Goal: Information Seeking & Learning: Learn about a topic

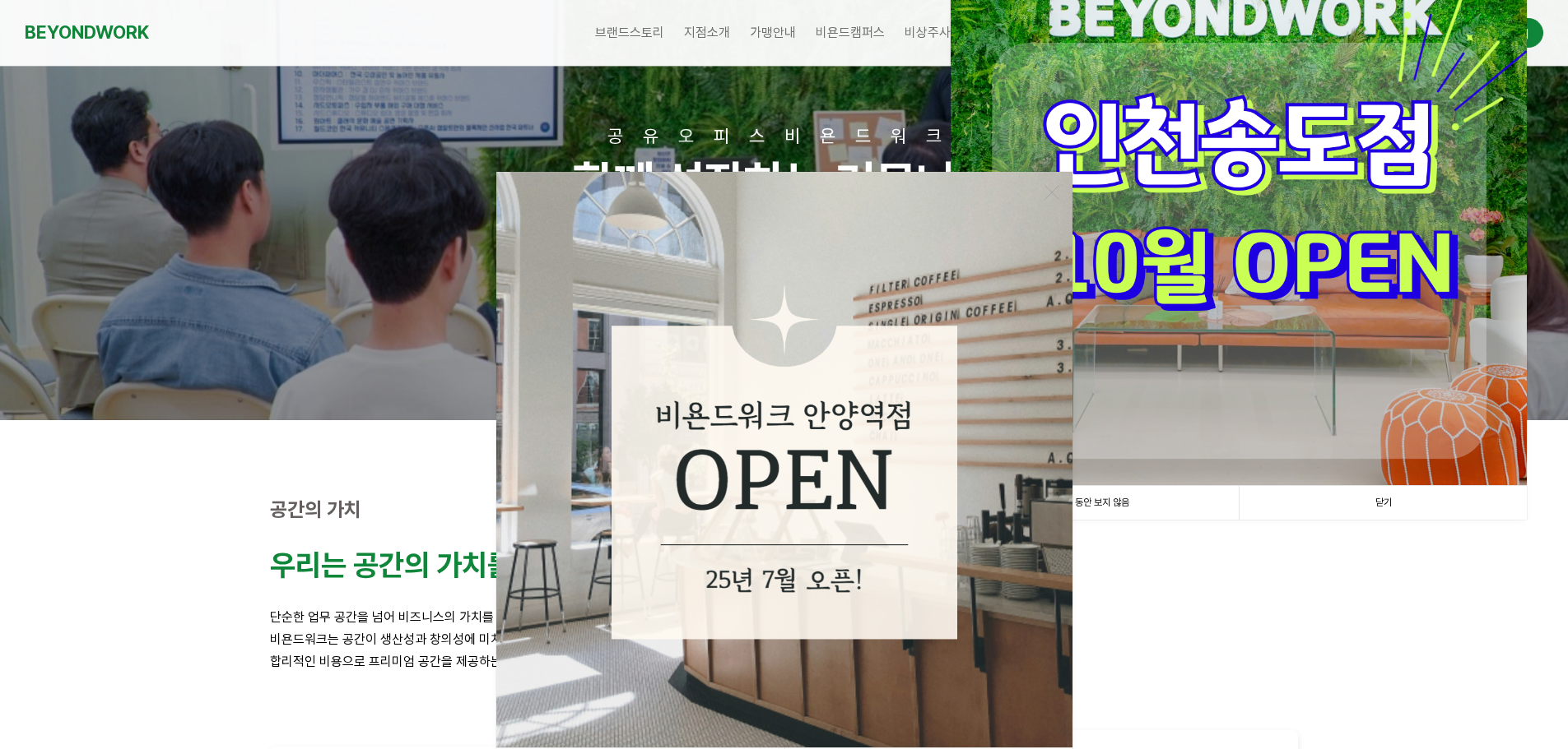
scroll to position [329, 0]
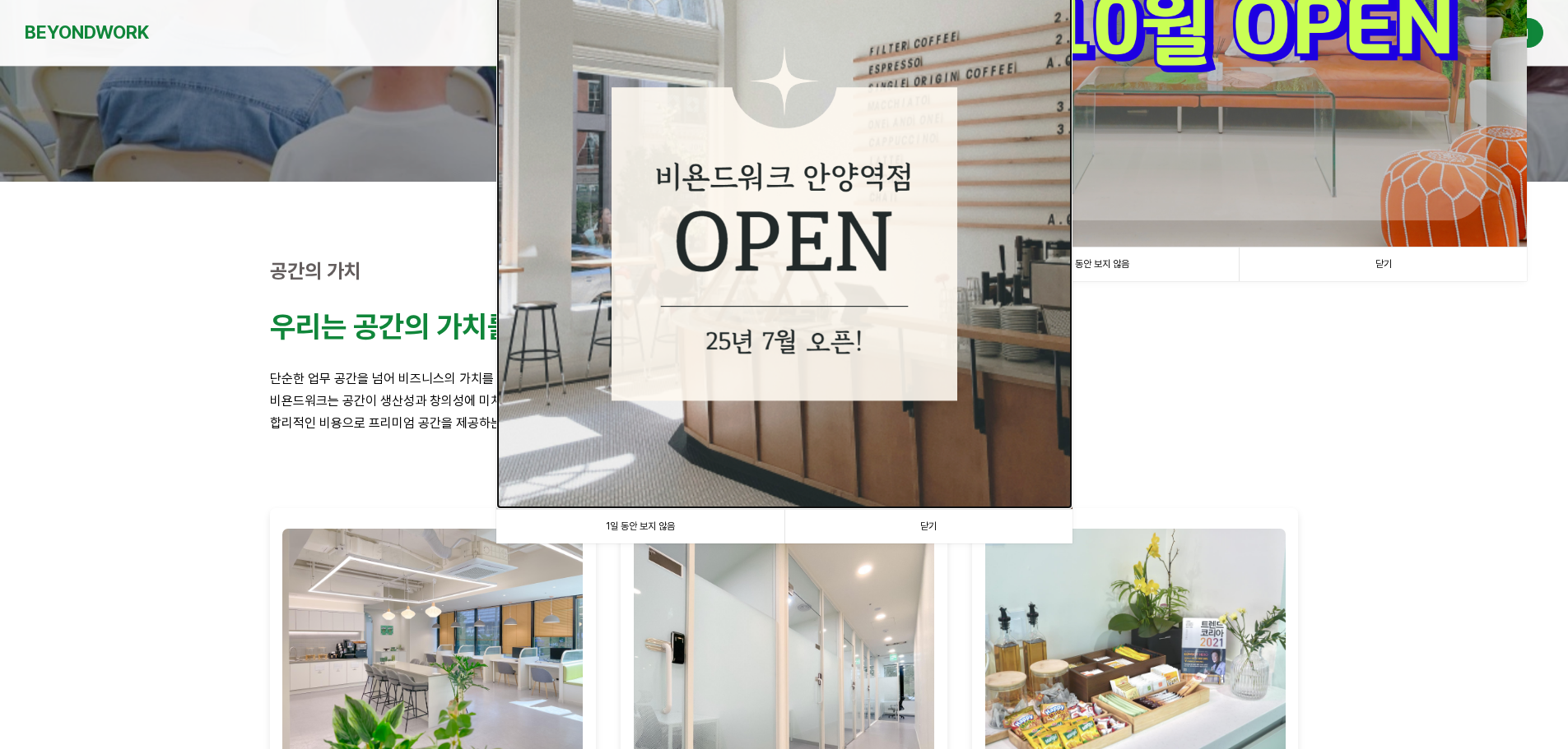
click at [839, 463] on img at bounding box center [784, 221] width 576 height 575
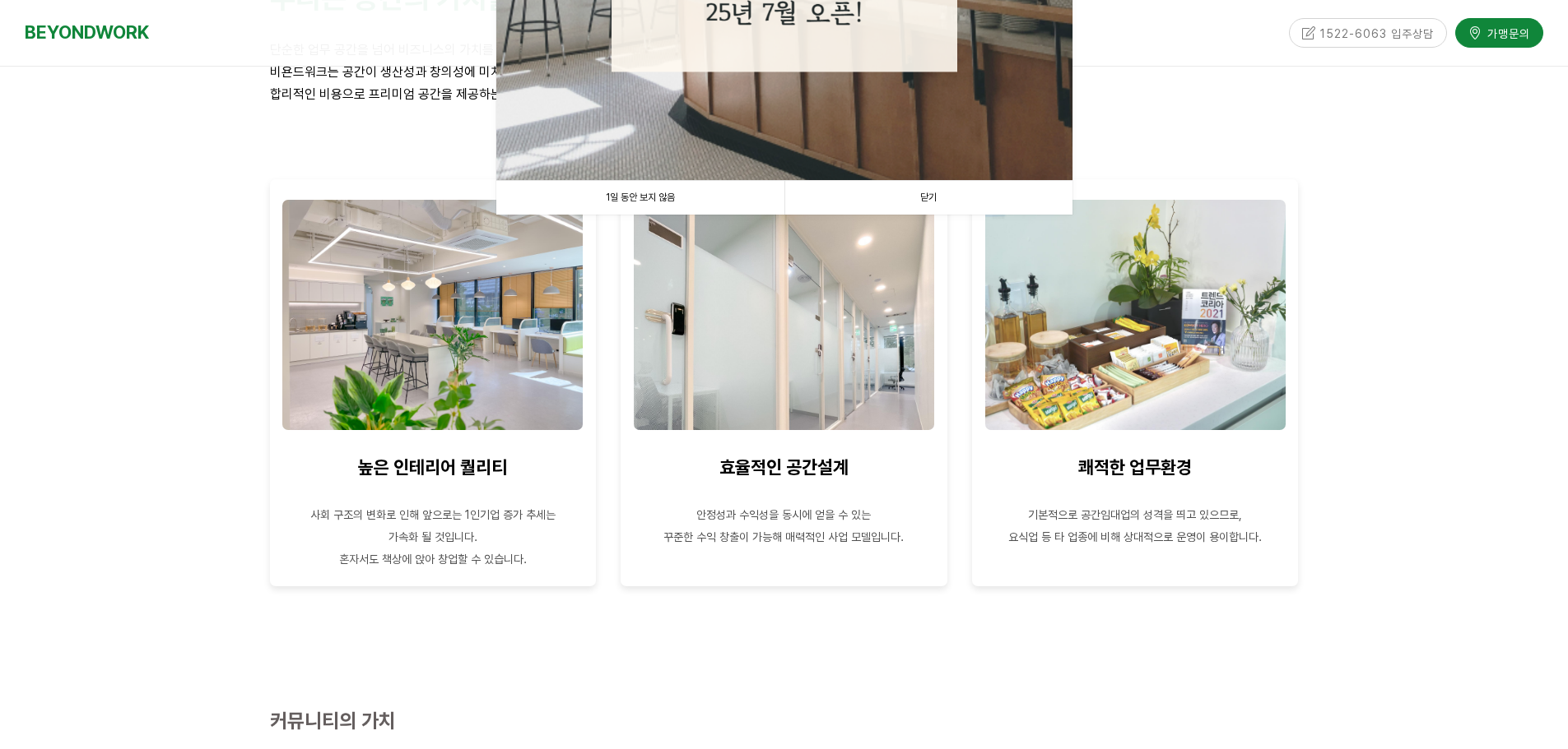
click at [923, 181] on link "닫기" at bounding box center [929, 198] width 288 height 34
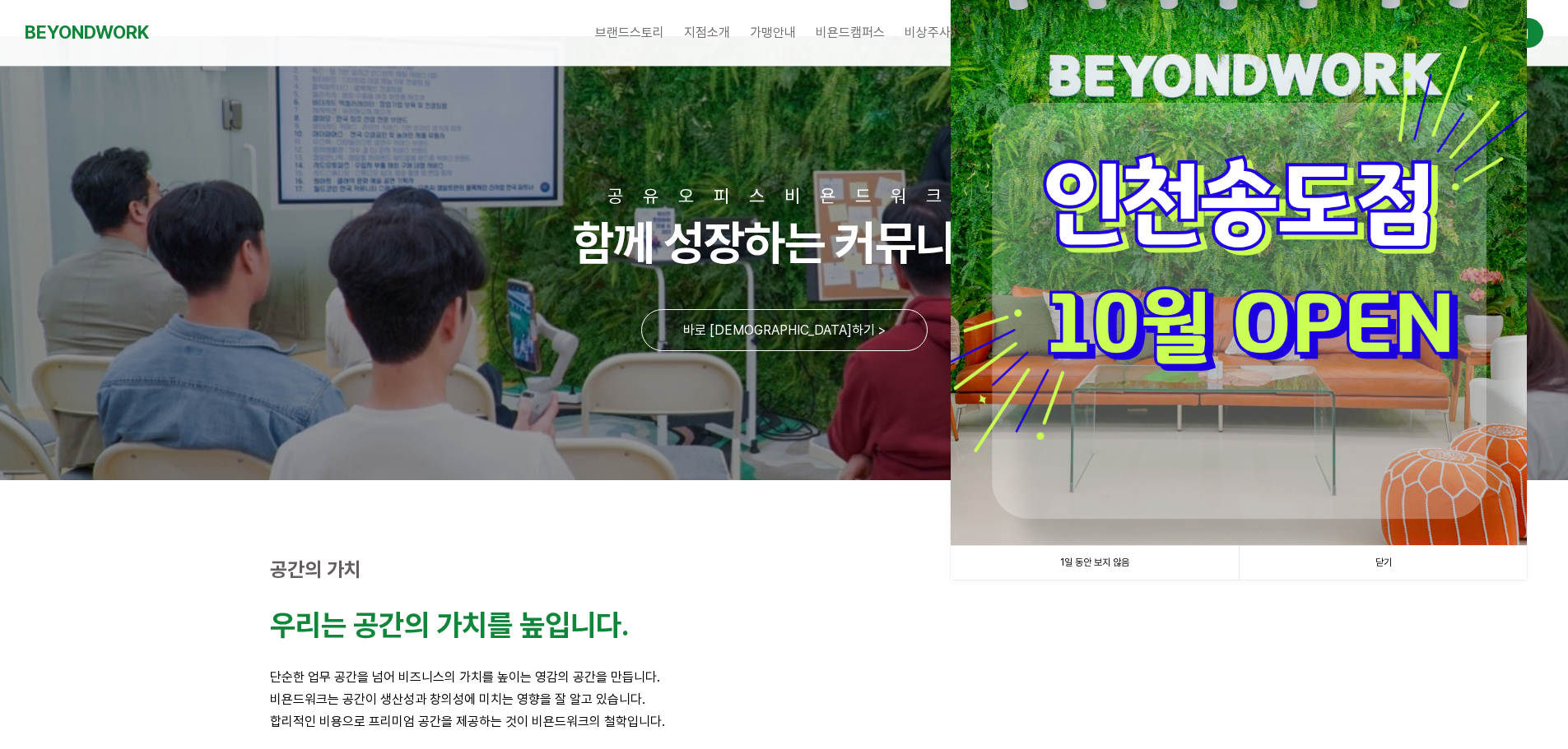
scroll to position [0, 0]
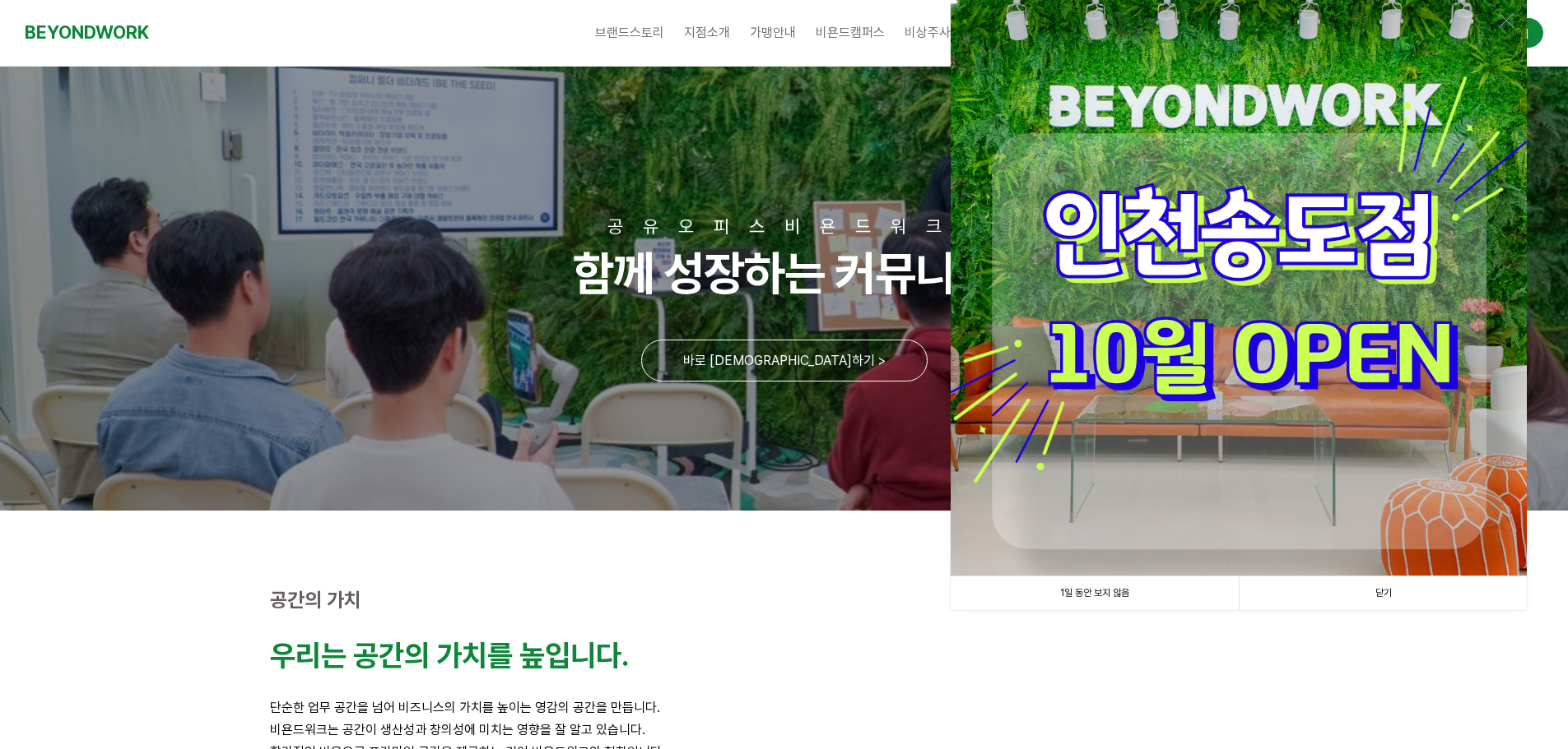
drag, startPoint x: 1404, startPoint y: 602, endPoint x: 1384, endPoint y: 575, distance: 33.6
click at [1404, 602] on link "닫기" at bounding box center [1383, 594] width 288 height 34
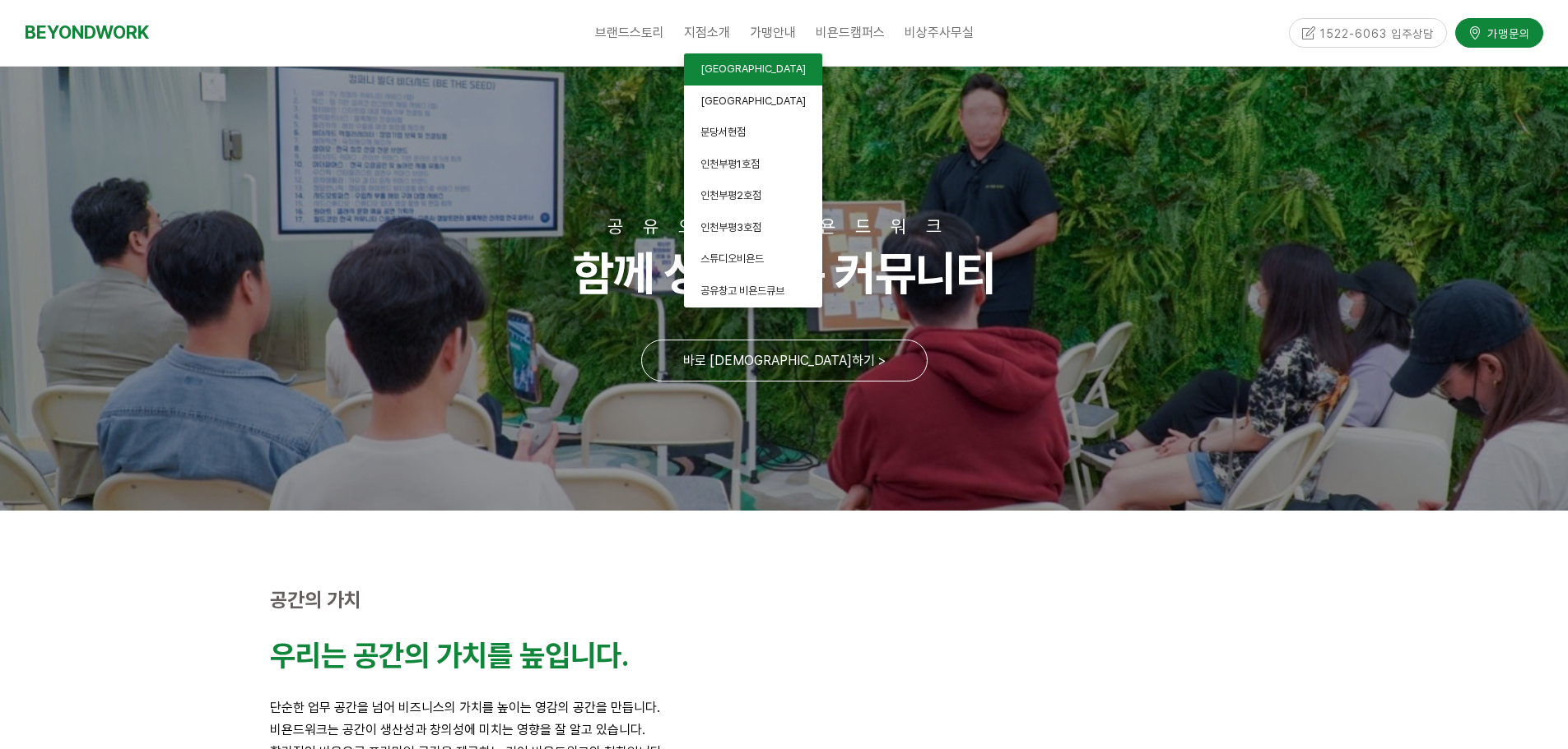
click at [736, 71] on span "[GEOGRAPHIC_DATA]" at bounding box center [752, 68] width 105 height 12
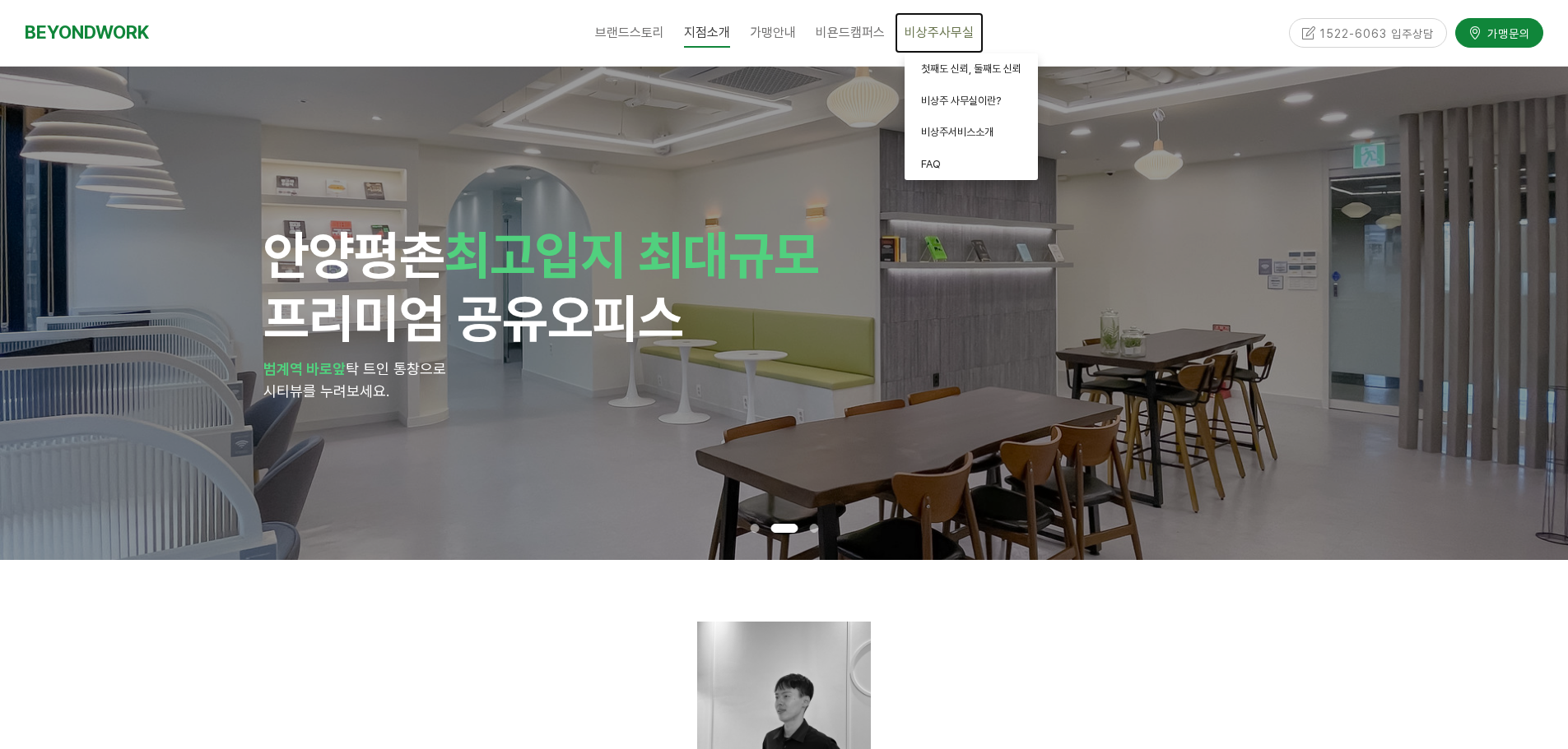
click at [947, 37] on span "비상주사무실" at bounding box center [938, 32] width 69 height 15
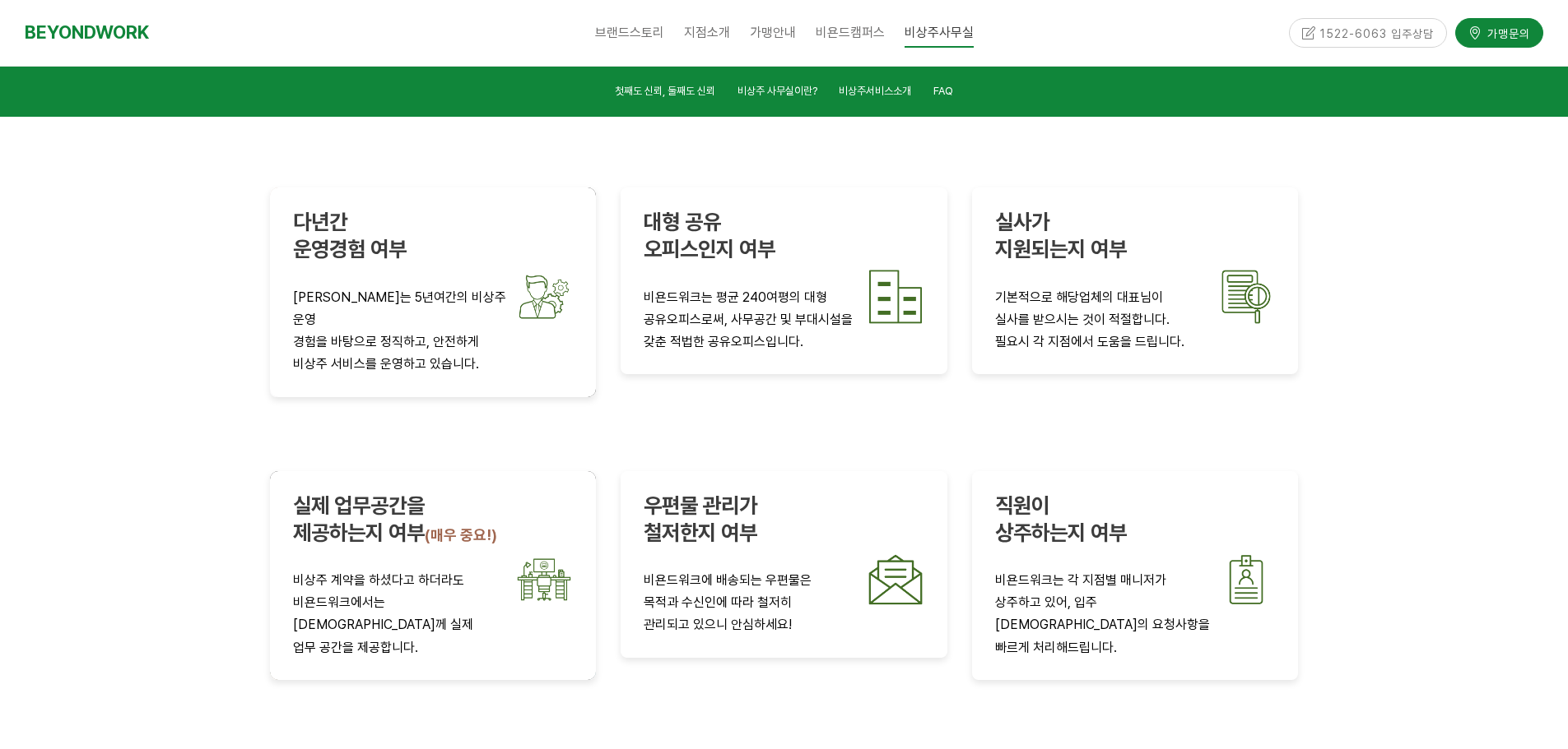
scroll to position [2930, 0]
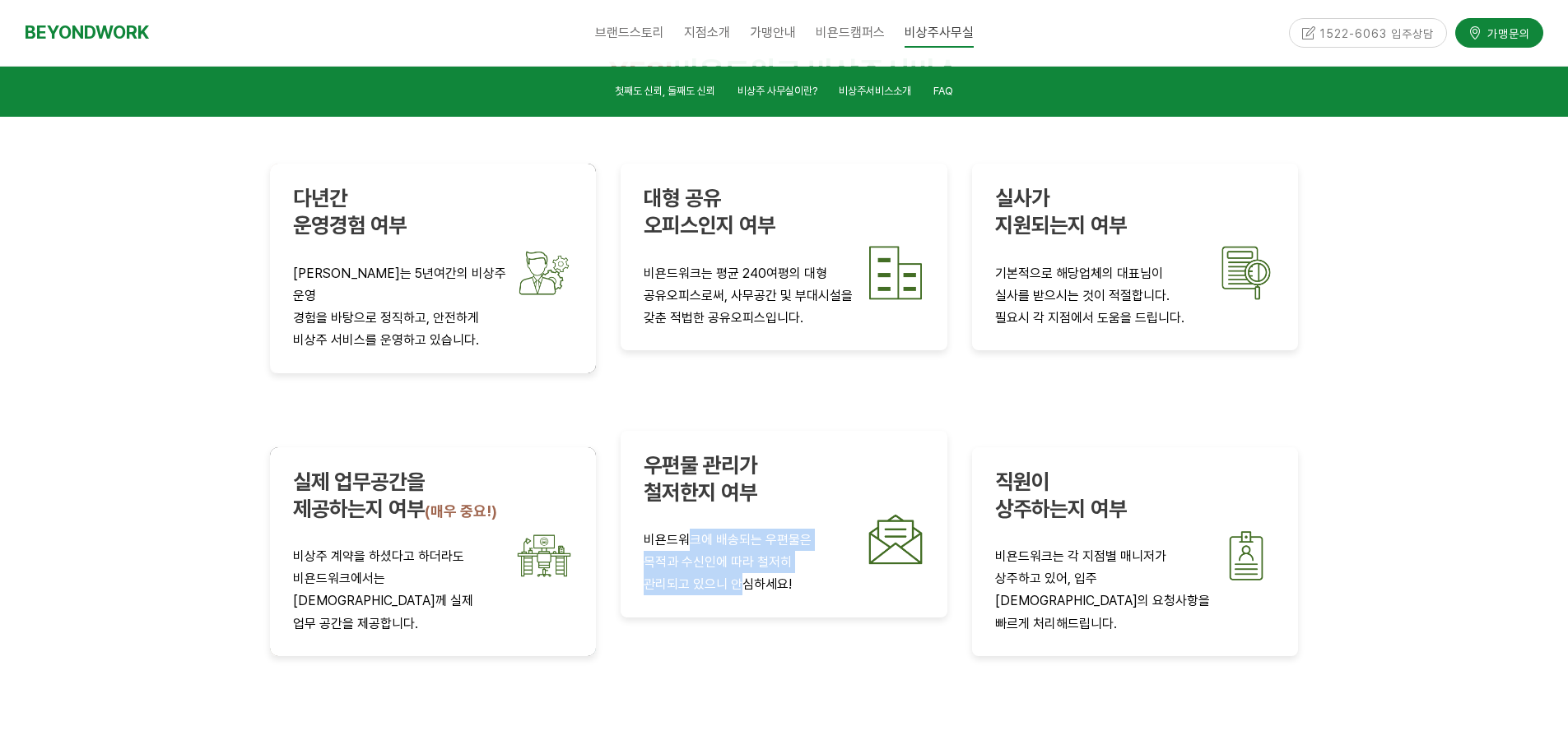
drag, startPoint x: 686, startPoint y: 443, endPoint x: 737, endPoint y: 524, distance: 95.7
click at [737, 524] on div "우편물 관리가 철저한지 여부 비욘드워크에 배송되는 우편물은 목적과 수신인에 따라 철저히 관리되고 있으니 안심하세요!" at bounding box center [784, 524] width 326 height 187
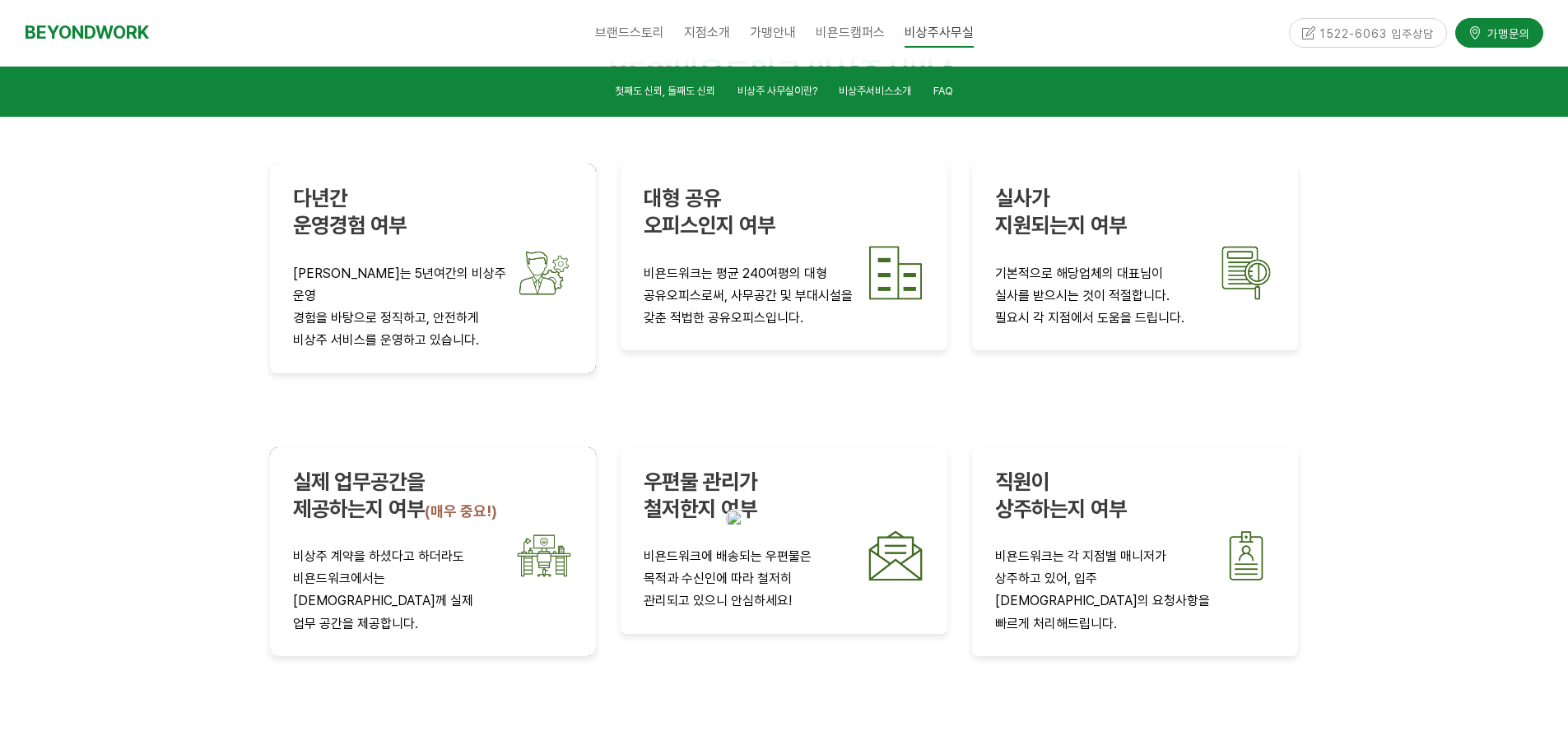
click at [696, 730] on div at bounding box center [784, 755] width 1028 height 49
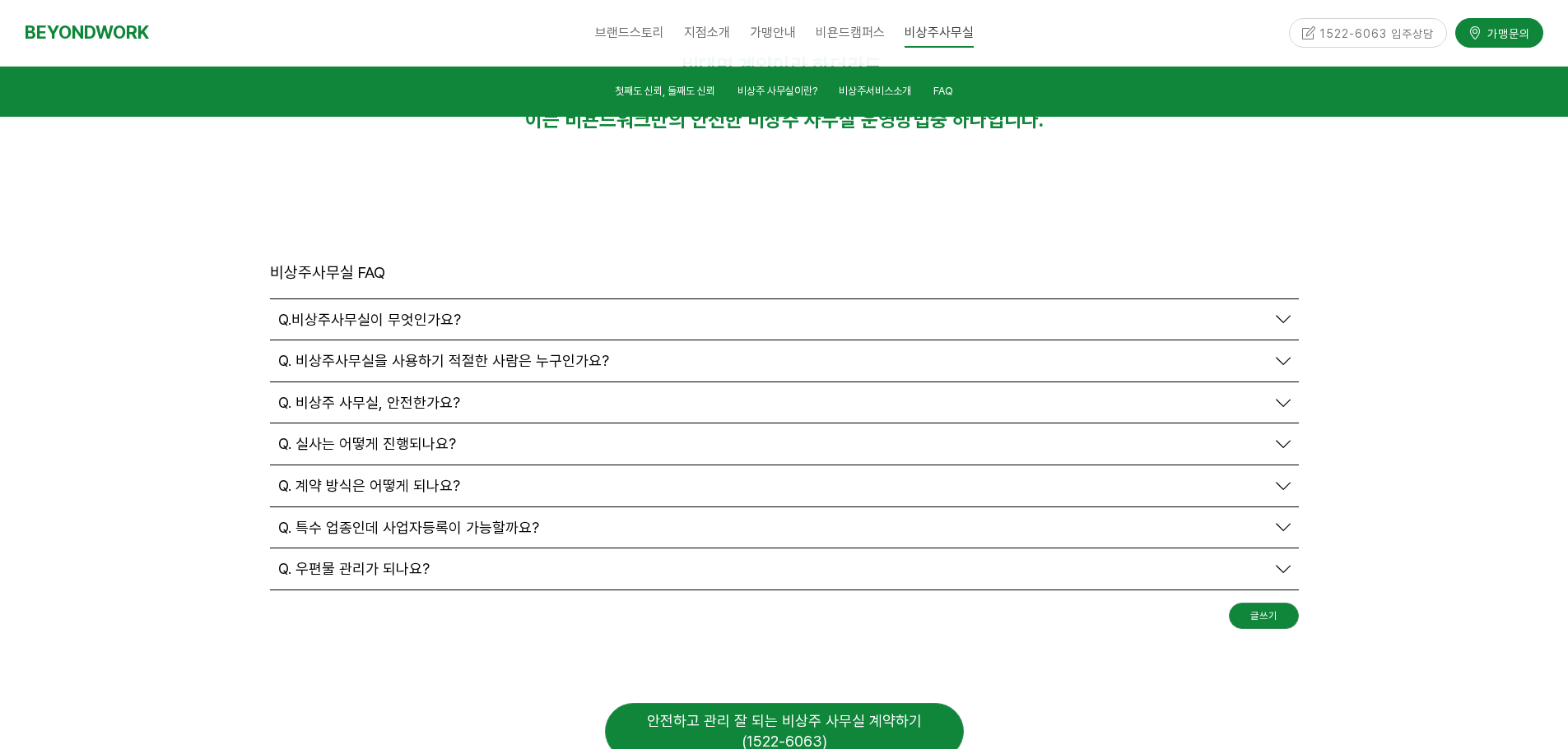
scroll to position [5727, 0]
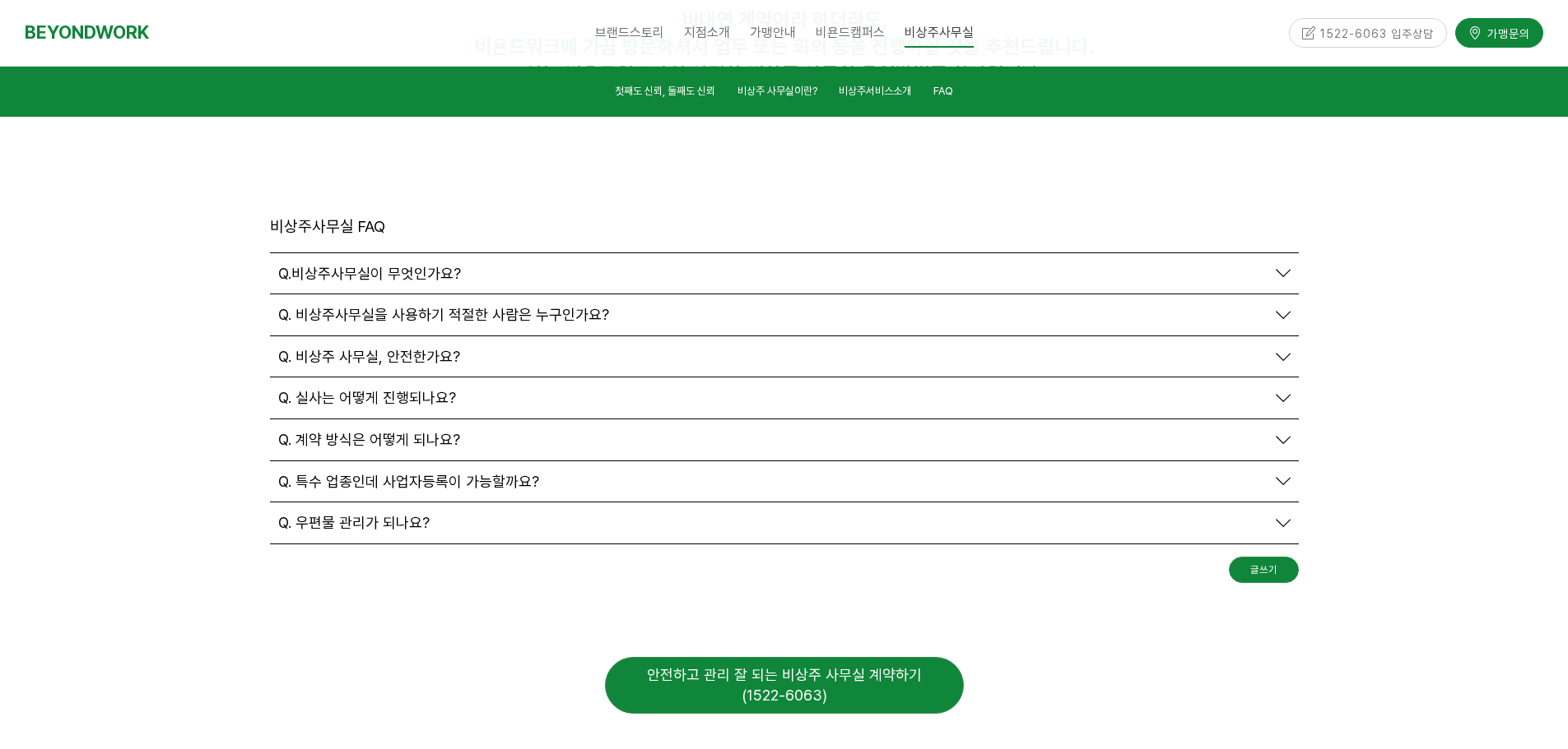
click at [816, 657] on div "안전하고 관리 잘 되는 비상주 사무실 계약하기 (1522-6063)" at bounding box center [784, 685] width 359 height 57
click at [868, 657] on div "안전하고 관리 잘 되는 비상주 사무실 계약하기 (1522-6063)" at bounding box center [784, 685] width 359 height 57
click at [834, 657] on div "안전하고 관리 잘 되는 비상주 사무실 계약하기 (1522-6063)" at bounding box center [784, 685] width 359 height 57
drag, startPoint x: 713, startPoint y: 487, endPoint x: 648, endPoint y: 490, distance: 65.1
click at [712, 657] on div "안전하고 관리 잘 되는 비상주 사무실 계약하기 (1522-6063)" at bounding box center [784, 685] width 359 height 57
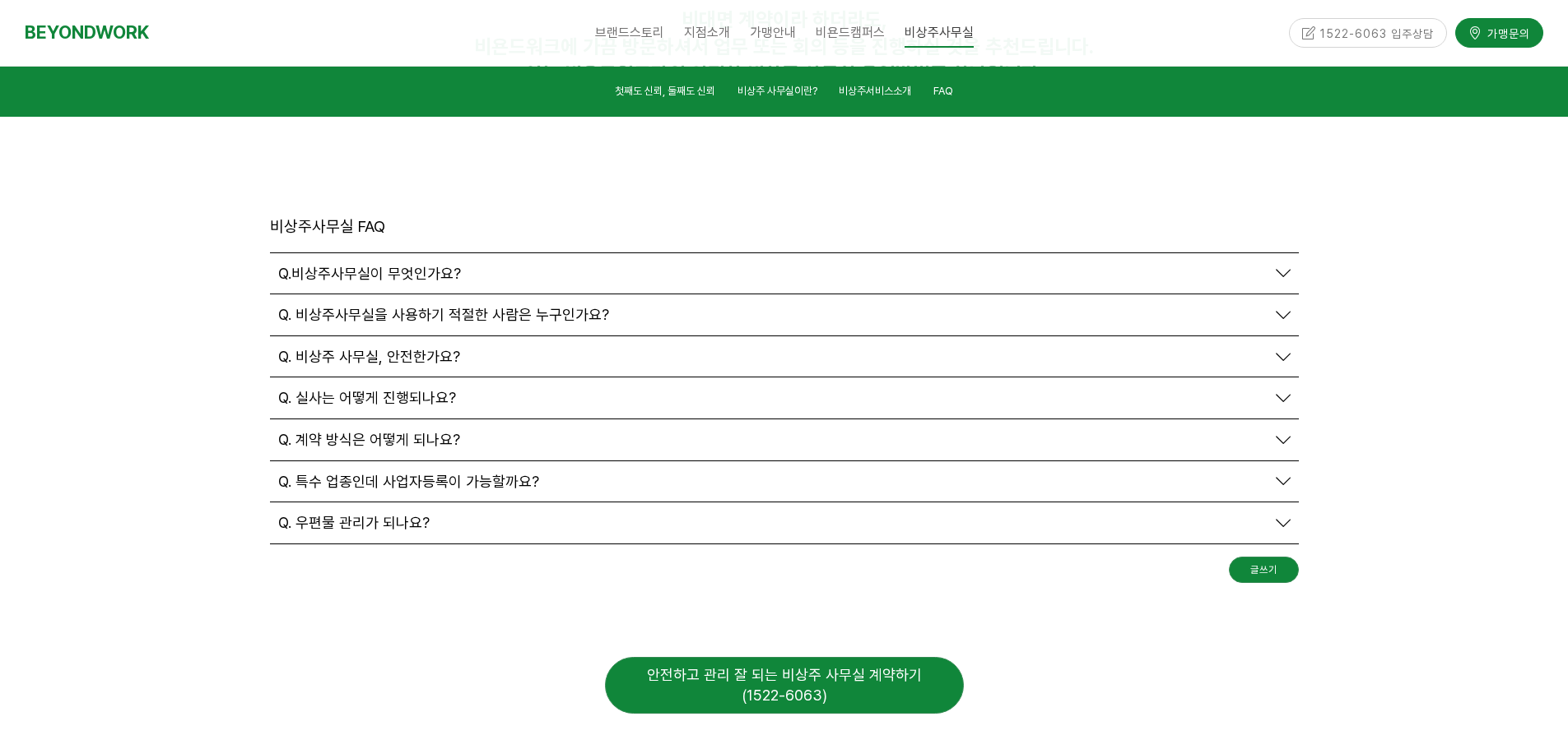
drag, startPoint x: 648, startPoint y: 490, endPoint x: 785, endPoint y: 506, distance: 137.9
click at [650, 657] on div "안전하고 관리 잘 되는 비상주 사무실 계약하기 (1522-6063)" at bounding box center [784, 685] width 359 height 57
click at [793, 657] on div "안전하고 관리 잘 되는 비상주 사무실 계약하기 (1522-6063)" at bounding box center [784, 685] width 359 height 57
click at [785, 726] on div at bounding box center [784, 751] width 1054 height 49
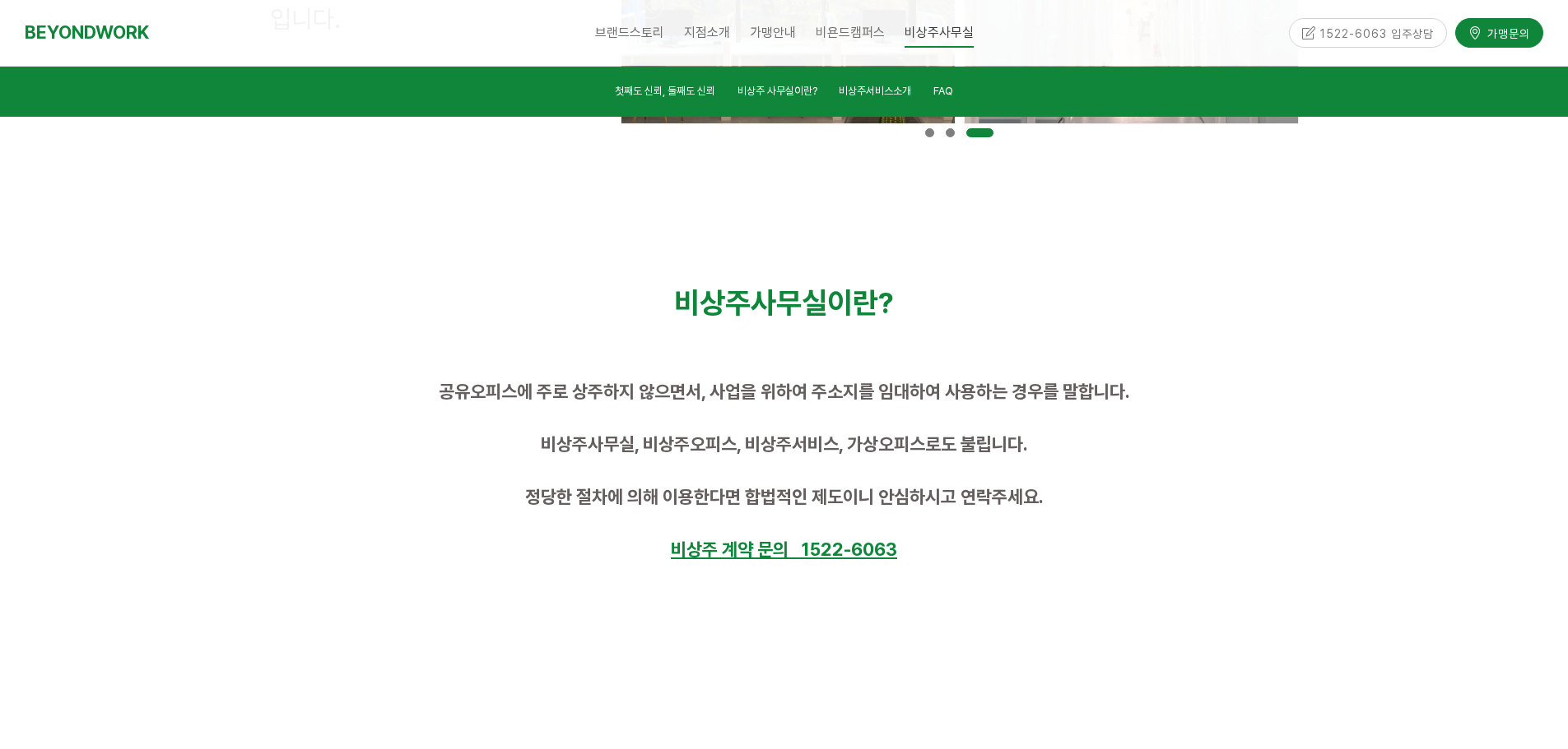
scroll to position [792, 0]
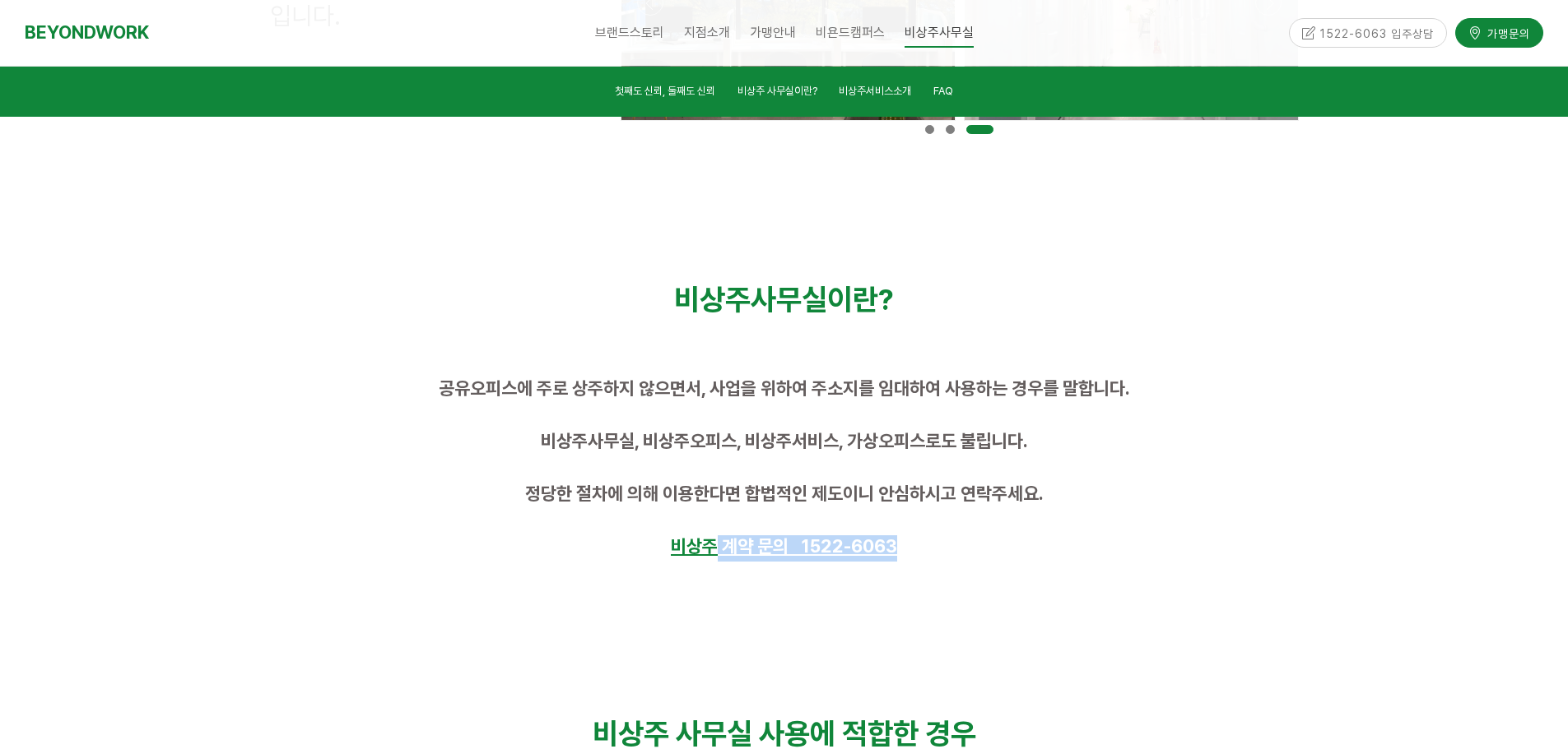
drag, startPoint x: 718, startPoint y: 554, endPoint x: 900, endPoint y: 536, distance: 182.9
click at [900, 536] on p "비상주 계약 문의 1522-6063" at bounding box center [784, 549] width 1028 height 27
click at [1090, 538] on p "비상주 계약 문의 1522-6063" at bounding box center [784, 549] width 1028 height 27
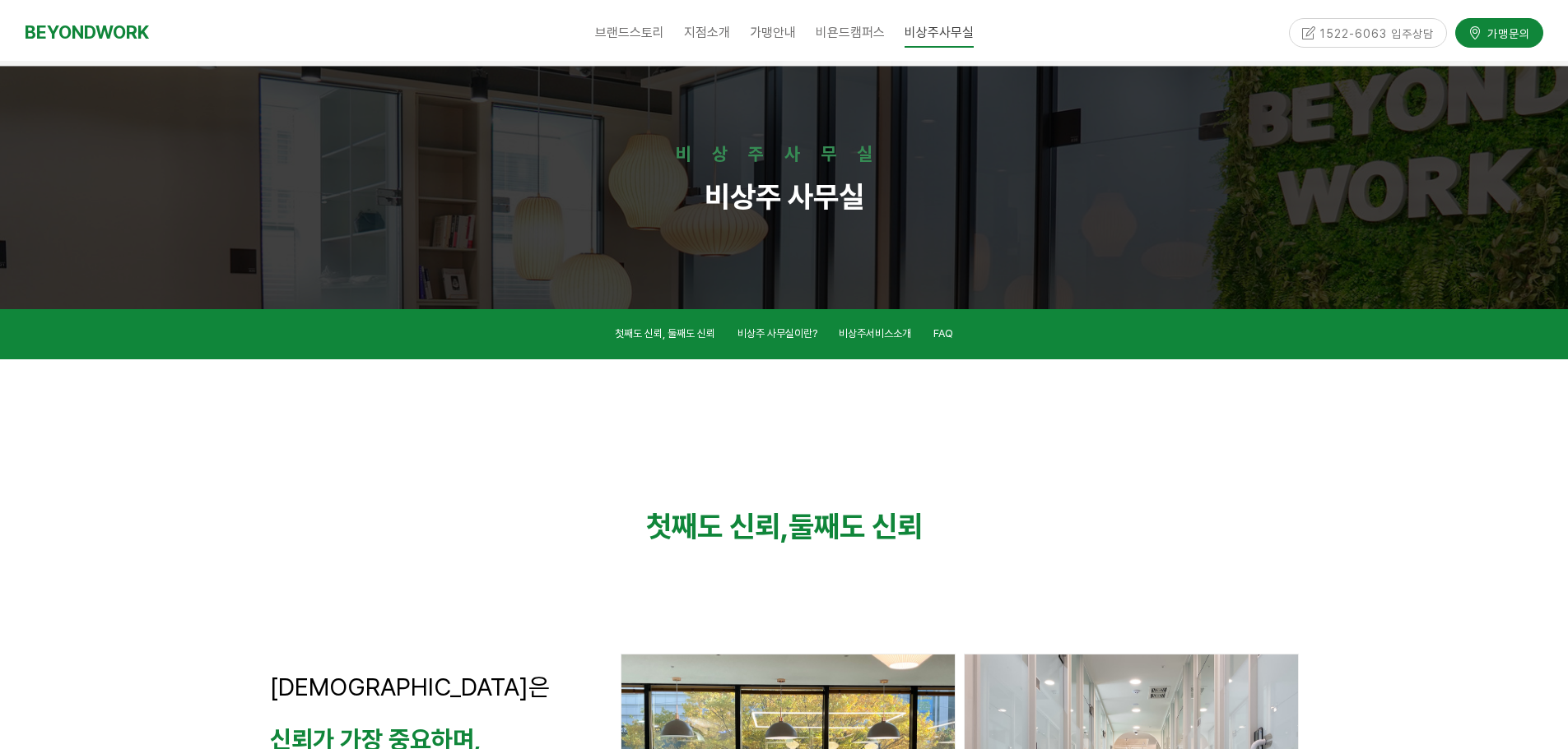
scroll to position [0, 0]
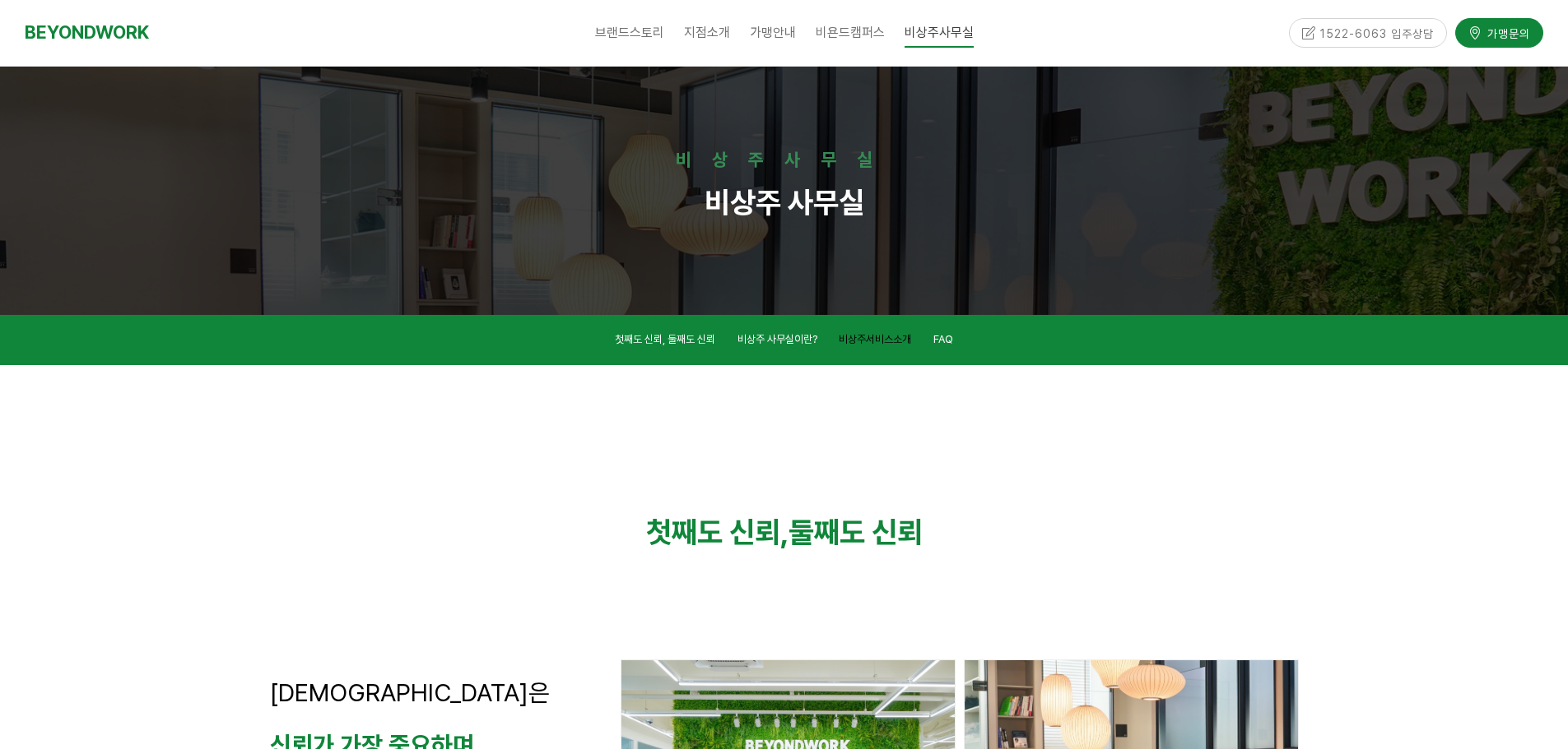
click at [901, 344] on span "비상주서비스소개" at bounding box center [875, 338] width 72 height 12
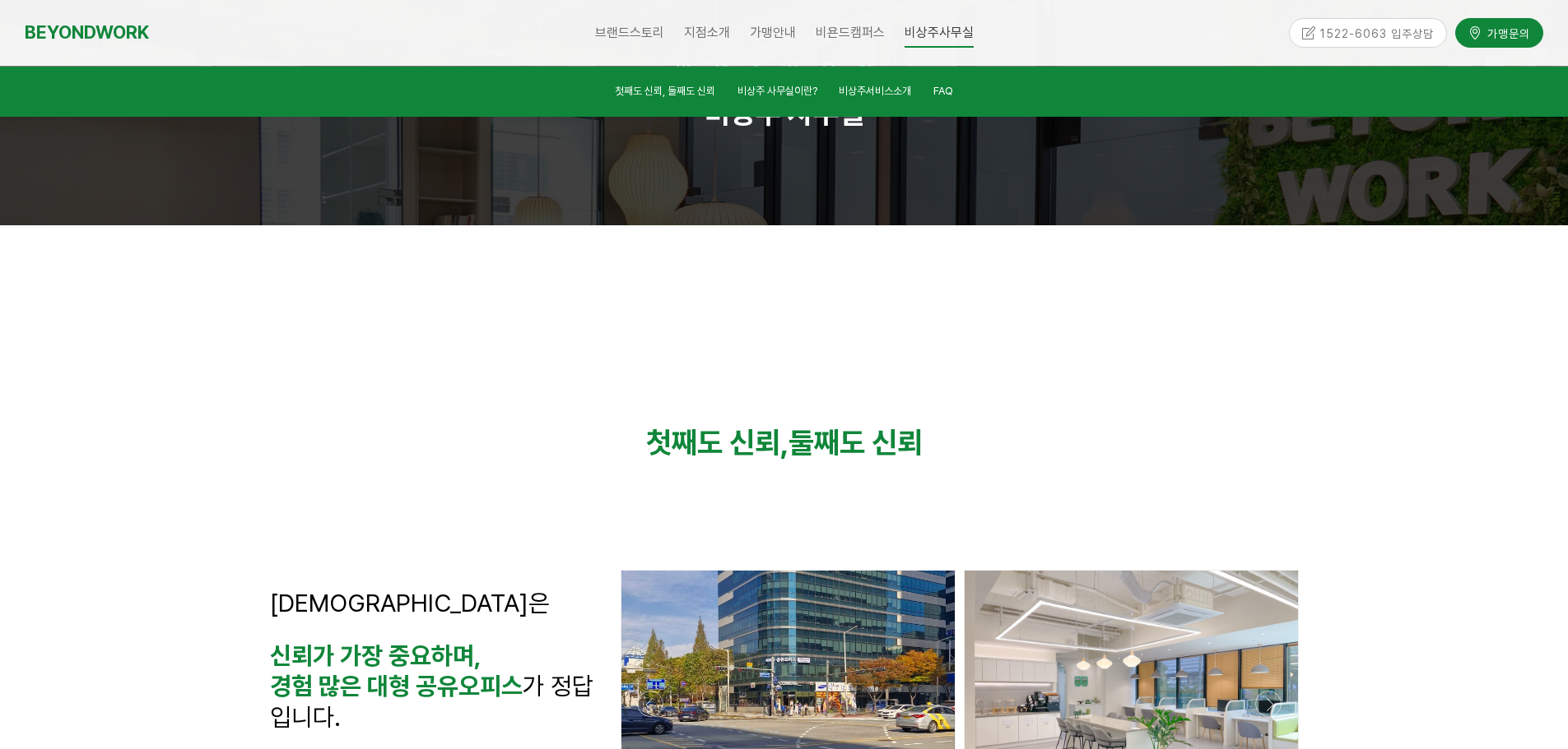
scroll to position [72, 0]
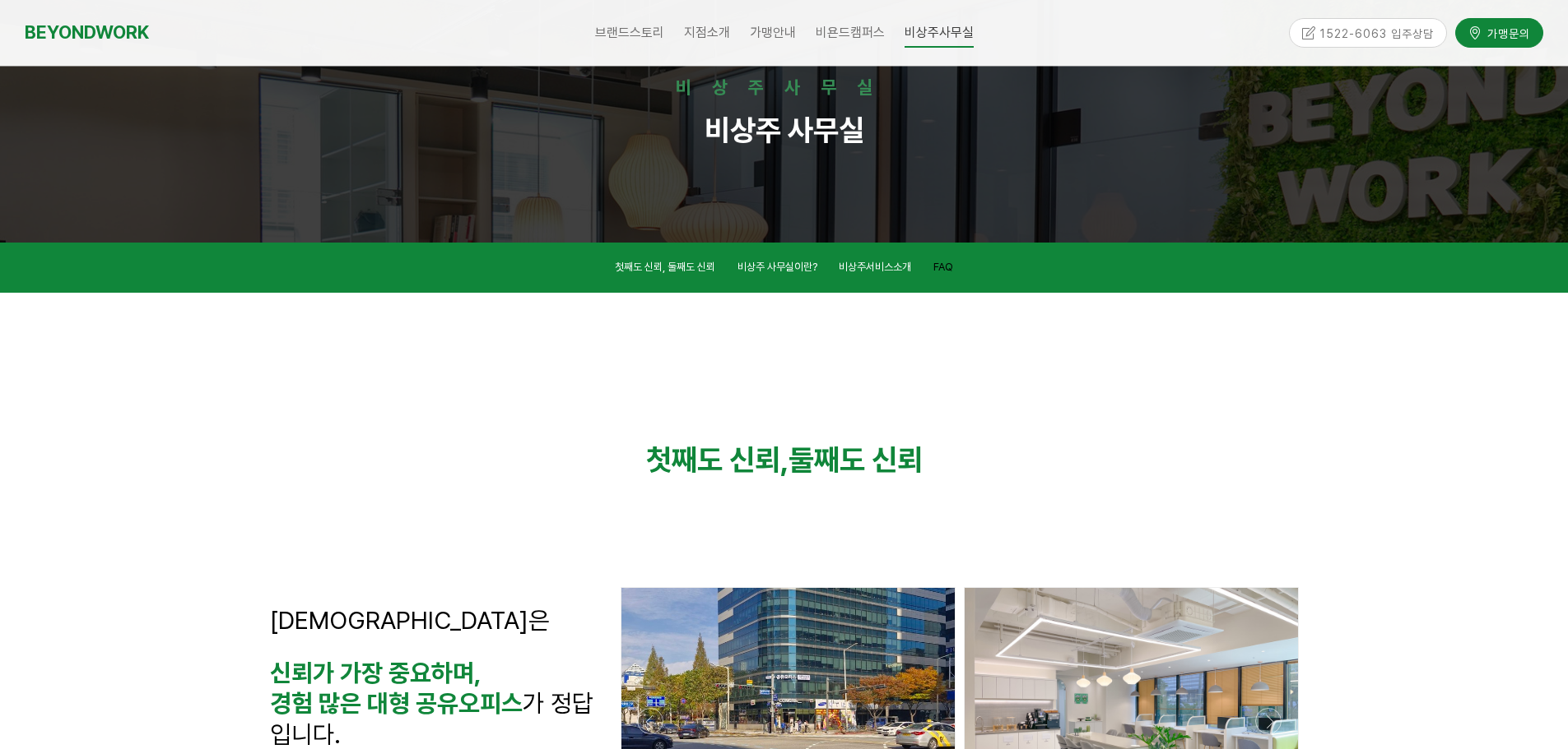
click at [950, 266] on span "FAQ" at bounding box center [943, 266] width 20 height 12
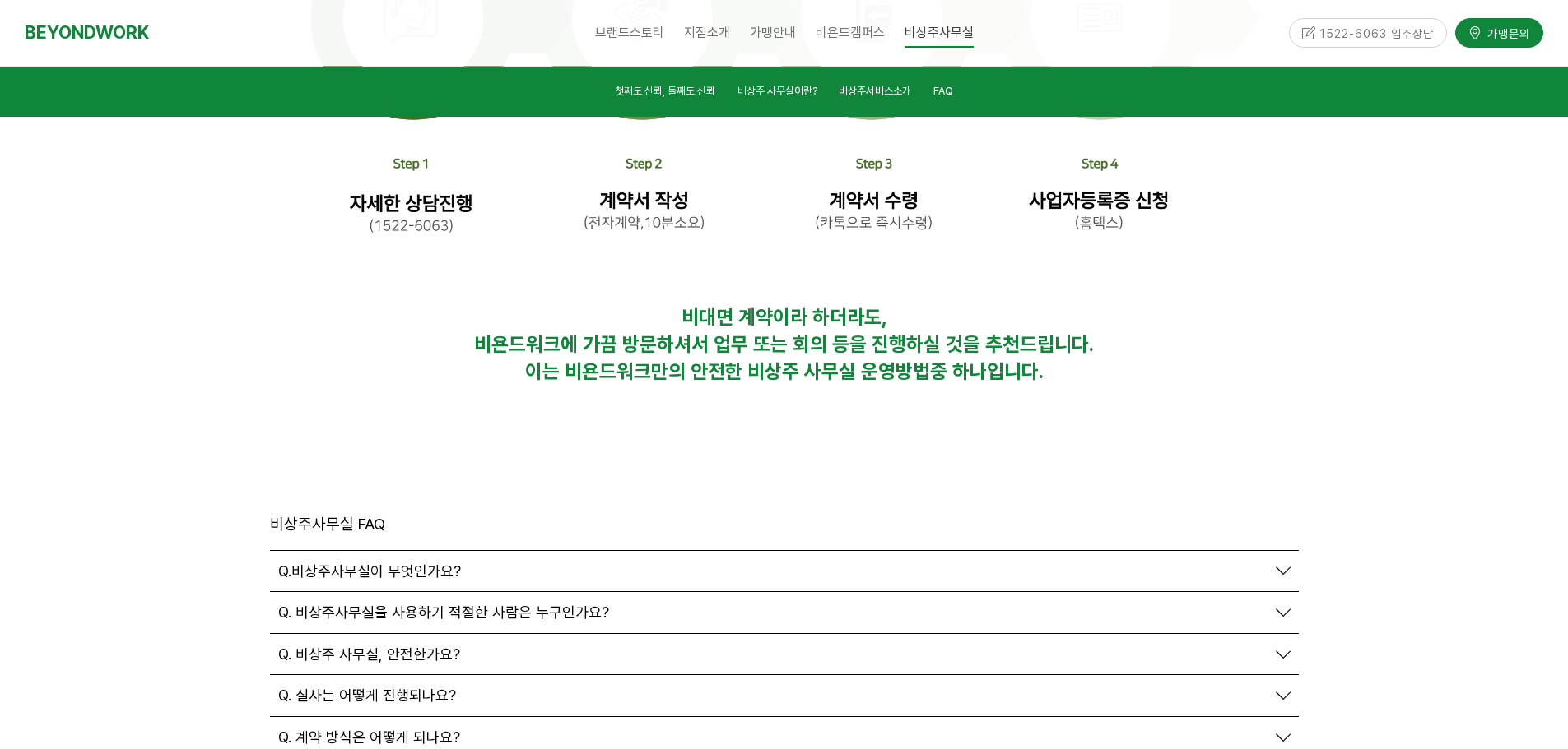
scroll to position [5368, 0]
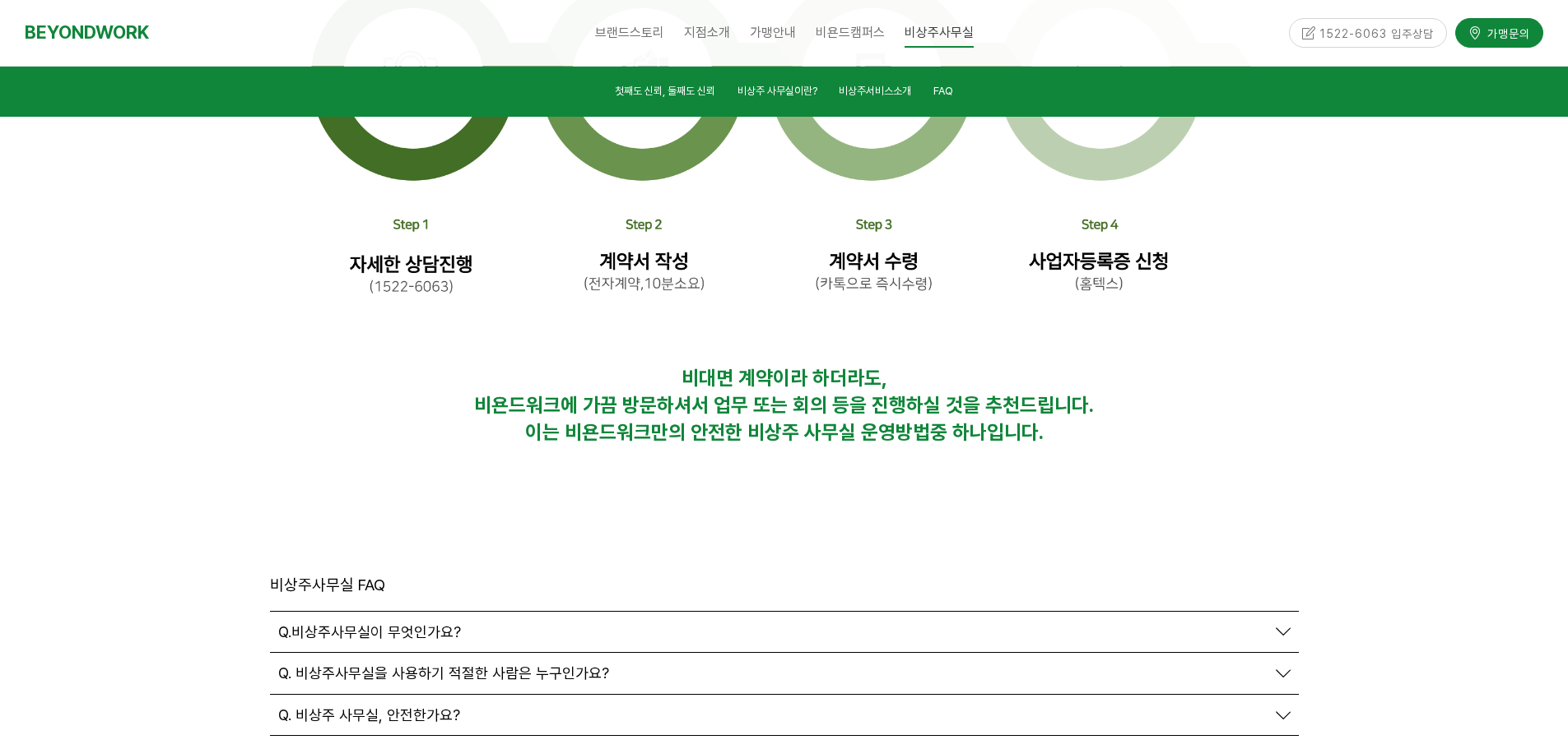
click at [1274, 624] on link "Q.비상주사무실이 무엇인가요?" at bounding box center [784, 632] width 1012 height 18
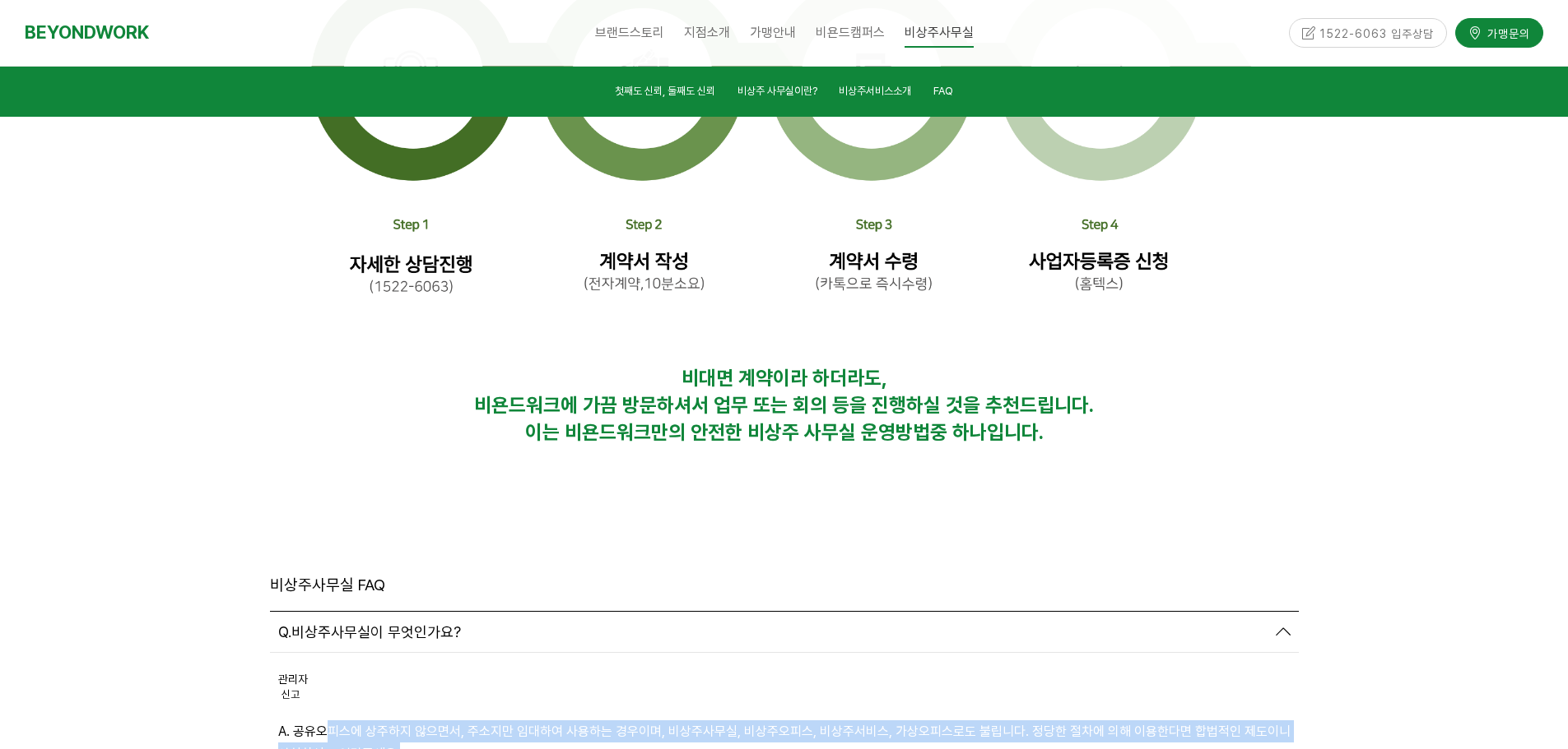
drag, startPoint x: 521, startPoint y: 575, endPoint x: 600, endPoint y: 575, distance: 79.0
click at [600, 721] on p "A. 공유오피스에 상주하지 않으면서, 주소지만 임대하여 사용하는 경우이며, 비상주사무실, 비상주오피스, 비상주서비스, 가상오피스로도 불립니다.…" at bounding box center [784, 742] width 1012 height 45
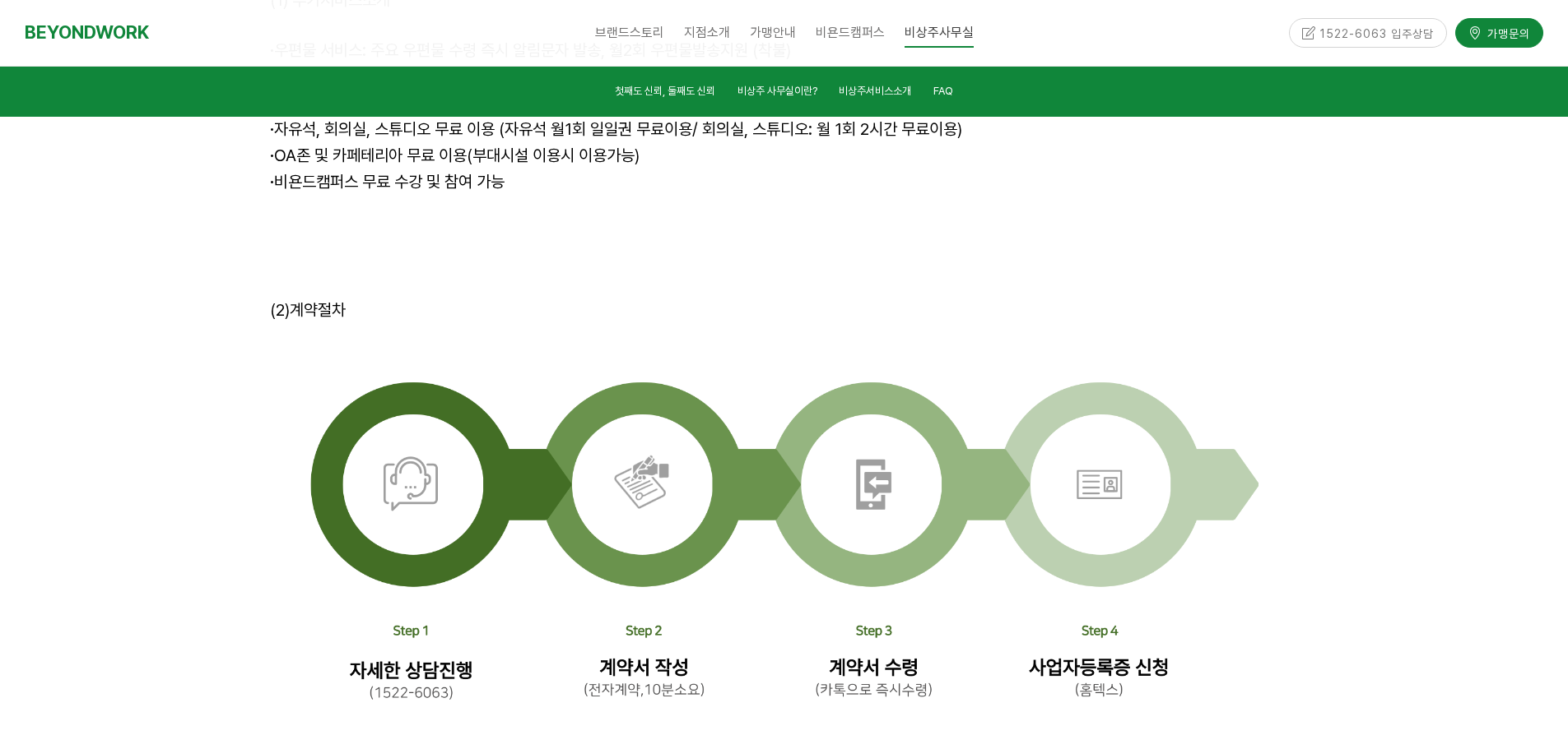
scroll to position [4957, 0]
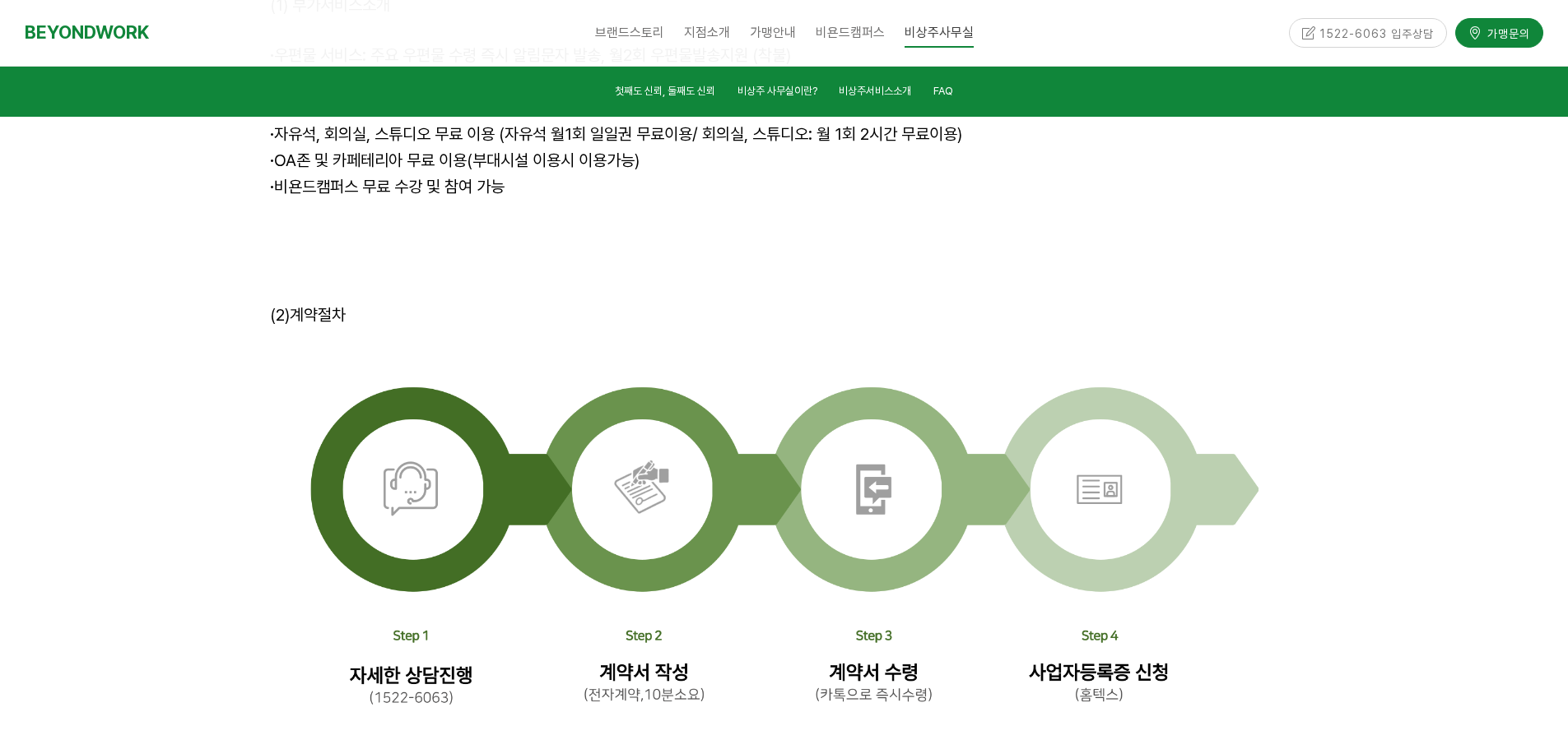
drag, startPoint x: 669, startPoint y: 612, endPoint x: 879, endPoint y: 674, distance: 219.0
drag, startPoint x: 875, startPoint y: 648, endPoint x: 1066, endPoint y: 661, distance: 191.4
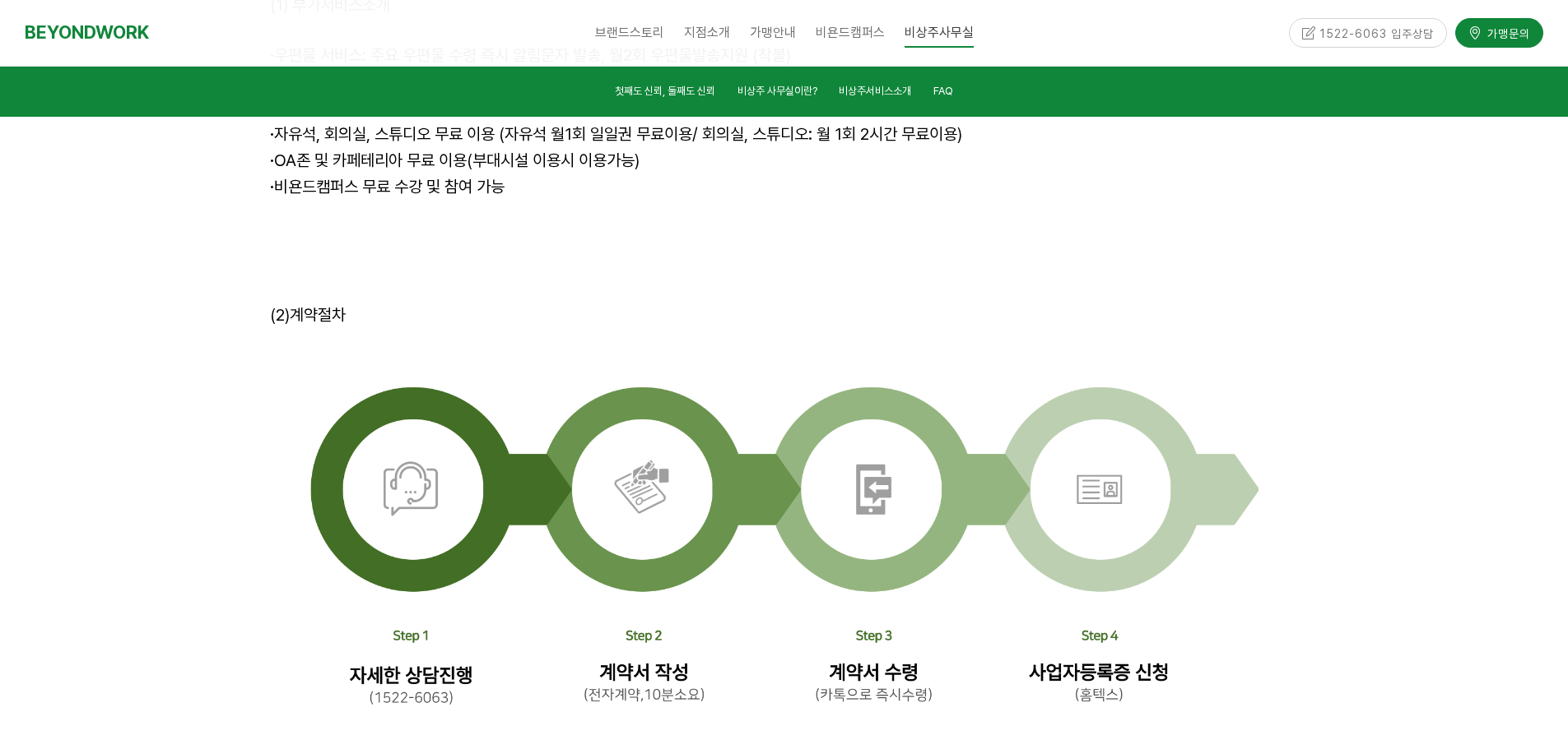
drag, startPoint x: 667, startPoint y: 643, endPoint x: 1107, endPoint y: 661, distance: 440.4
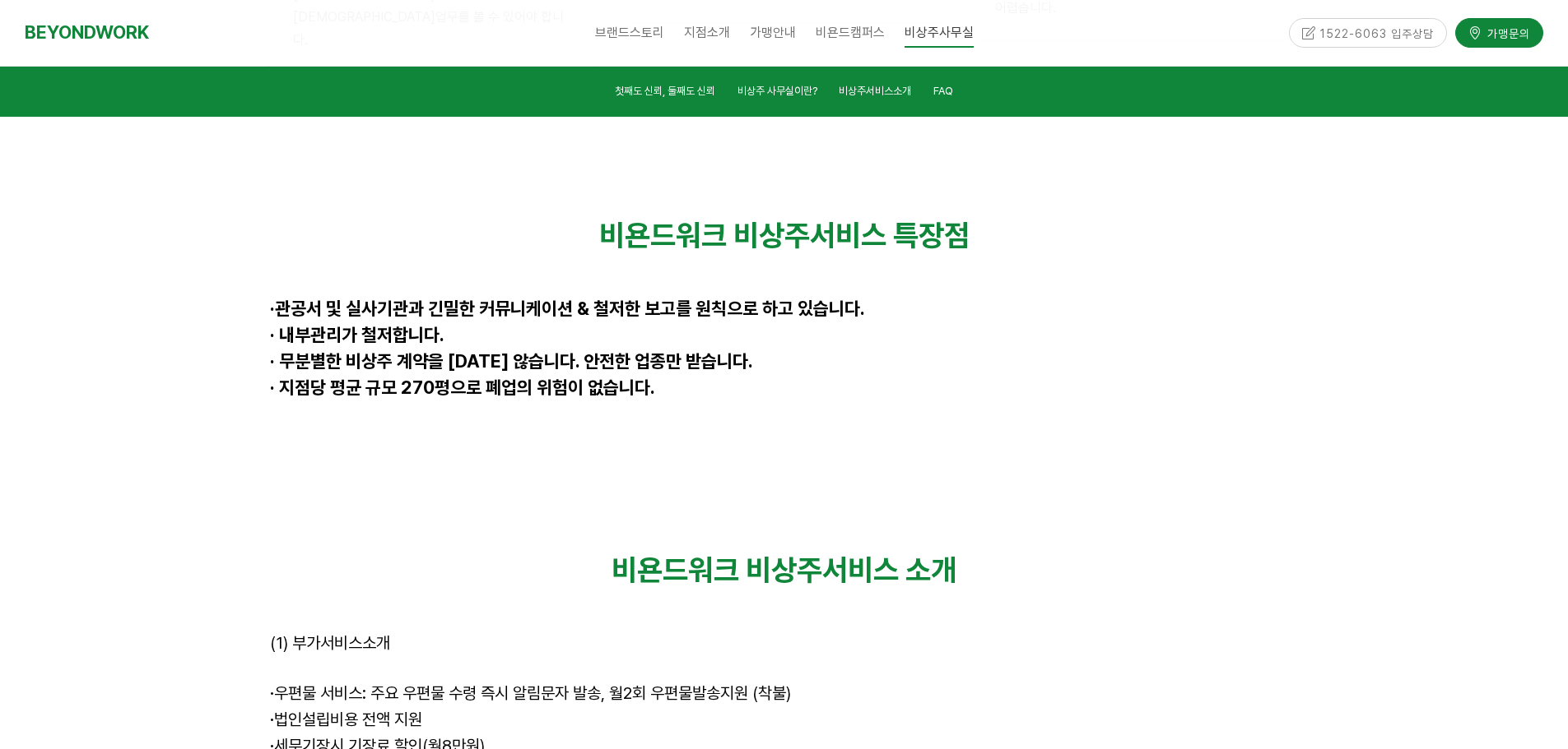
scroll to position [4381, 0]
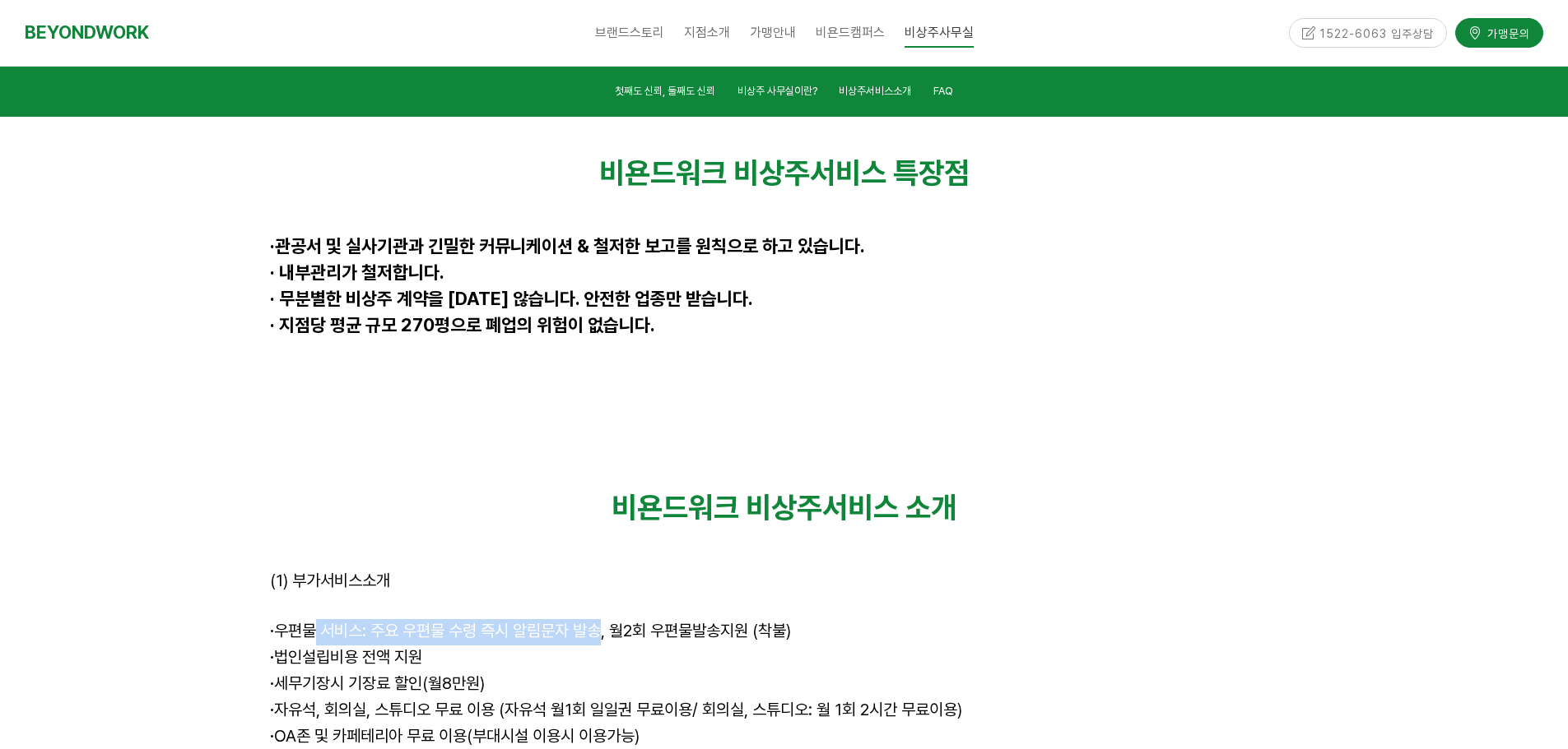
drag, startPoint x: 302, startPoint y: 449, endPoint x: 602, endPoint y: 465, distance: 300.4
click at [602, 619] on p "· 우편물 서비스: 주요 우편물 수령 즉시 알림문자 발송, 월2회 우편물발송지원 (착불)" at bounding box center [784, 632] width 1028 height 27
click at [491, 646] on p "· 법인설립비용 전액 지원" at bounding box center [784, 659] width 1028 height 27
drag, startPoint x: 615, startPoint y: 447, endPoint x: 893, endPoint y: 455, distance: 278.1
click at [900, 619] on p "· 우편물 서비스: 주요 우편물 수령 즉시 알림문자 발송, 월2회 우편물발송지원 (착불)" at bounding box center [784, 632] width 1028 height 27
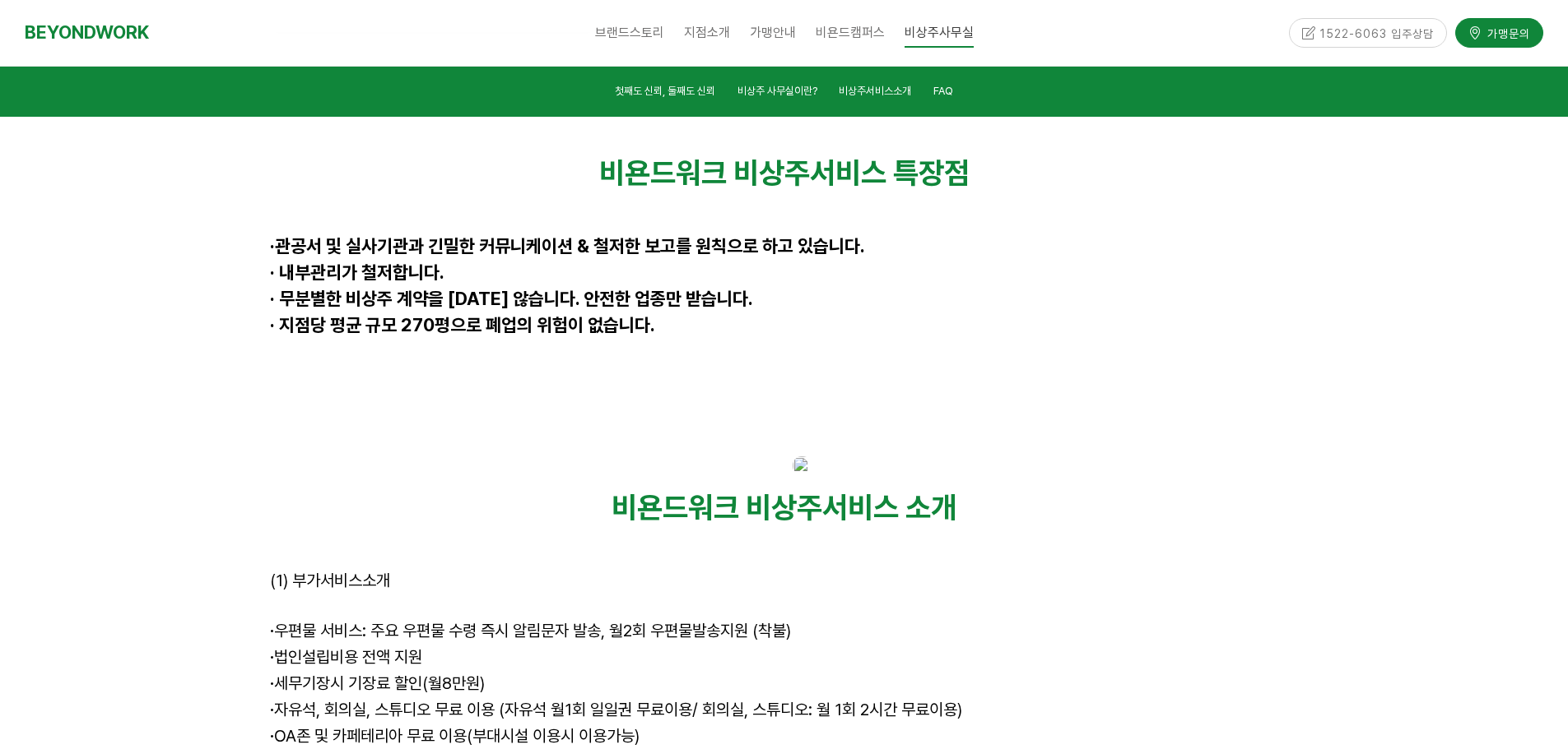
click at [743, 672] on p "· 세무기장시 기장료 할인(월8만원)" at bounding box center [784, 685] width 1028 height 27
drag, startPoint x: 328, startPoint y: 465, endPoint x: 588, endPoint y: 597, distance: 291.6
click at [583, 597] on div "비욘드워크 비상주서비스 소개 (1) 부가서비스소개 · 우편물 서비스: 주요 우편물 수령 즉시 알림문자 발송, 월2회 우편물발송지원 (착불) ·…" at bounding box center [784, 673] width 1028 height 366
